Goal: Information Seeking & Learning: Learn about a topic

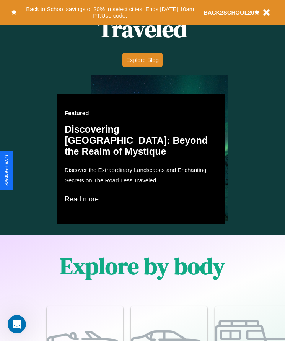
scroll to position [996, 0]
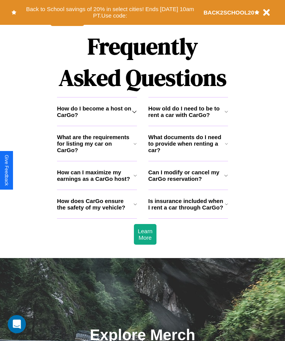
click at [97, 153] on h3 "What are the requirements for listing my car on CarGo?" at bounding box center [95, 143] width 76 height 19
click at [226, 178] on icon at bounding box center [226, 175] width 4 height 6
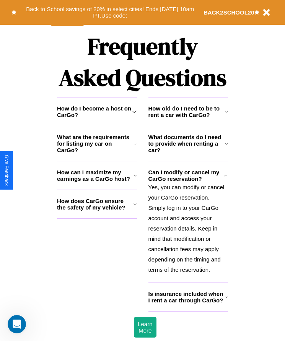
click at [188, 118] on h3 "How old do I need to be to rent a car with CarGo?" at bounding box center [186, 111] width 76 height 13
click at [134, 115] on icon at bounding box center [134, 111] width 5 height 6
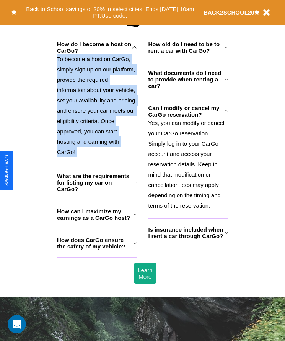
scroll to position [866, 0]
